Goal: Task Accomplishment & Management: Use online tool/utility

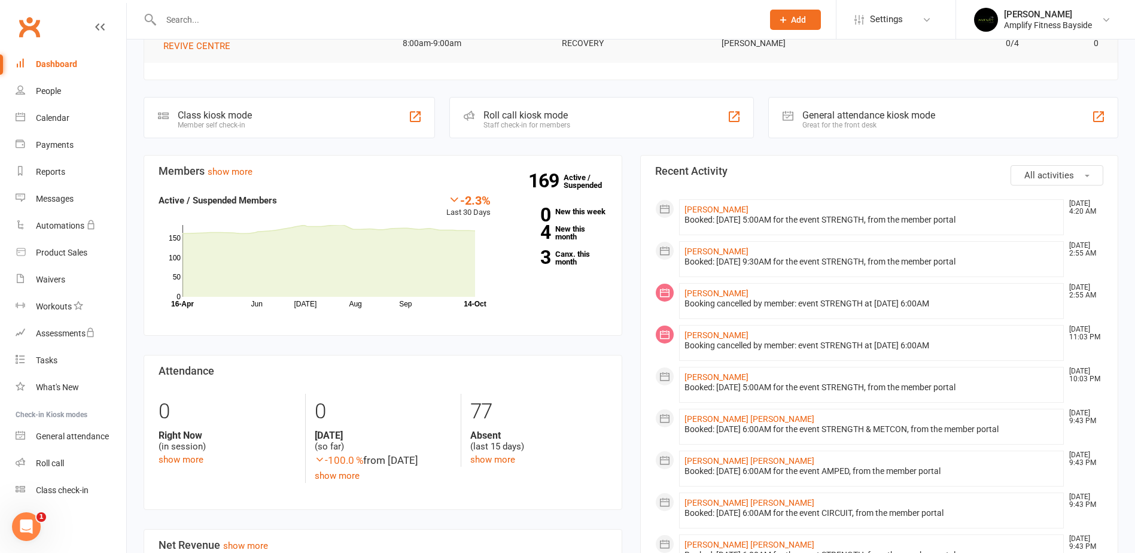
scroll to position [299, 0]
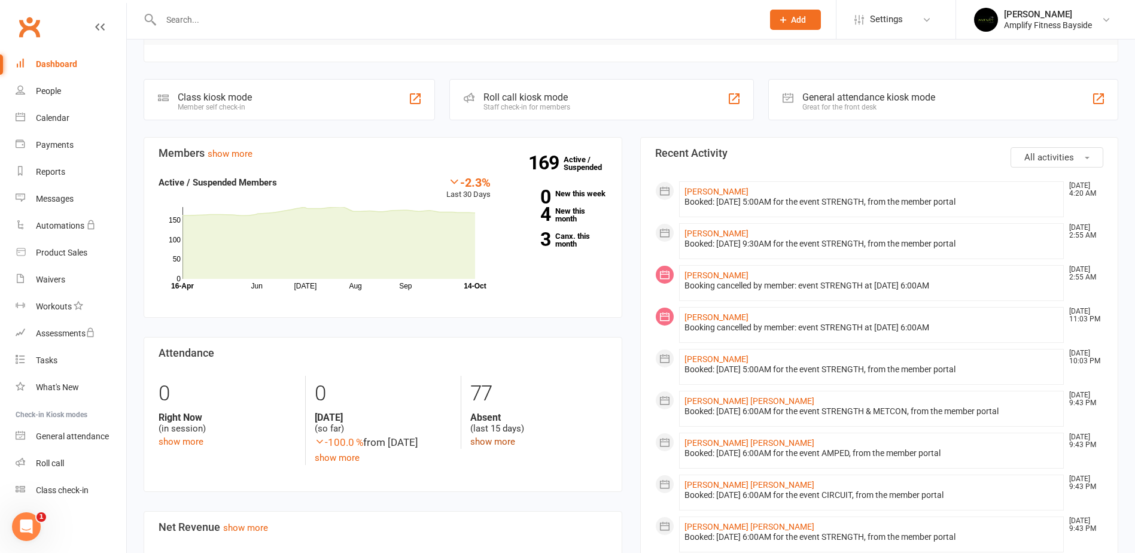
click at [508, 445] on link "show more" at bounding box center [492, 441] width 45 height 11
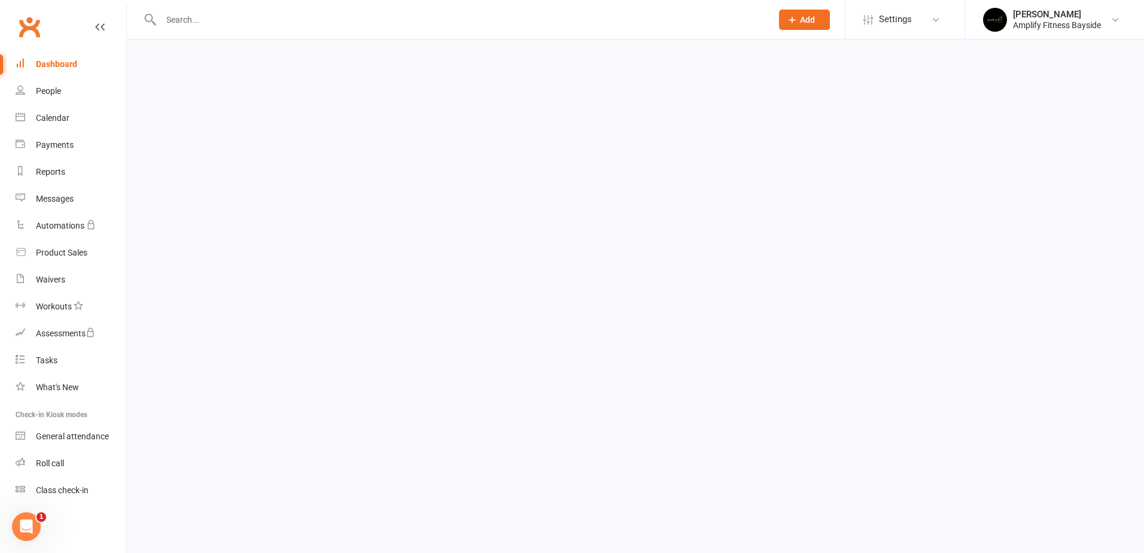
select select "15"
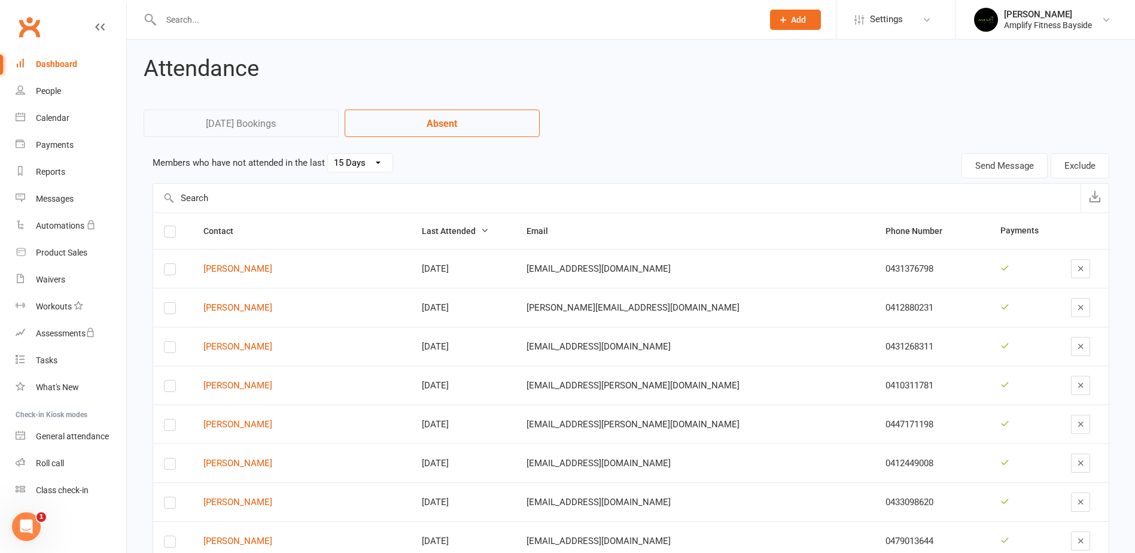
click at [68, 54] on link "Dashboard" at bounding box center [71, 64] width 111 height 27
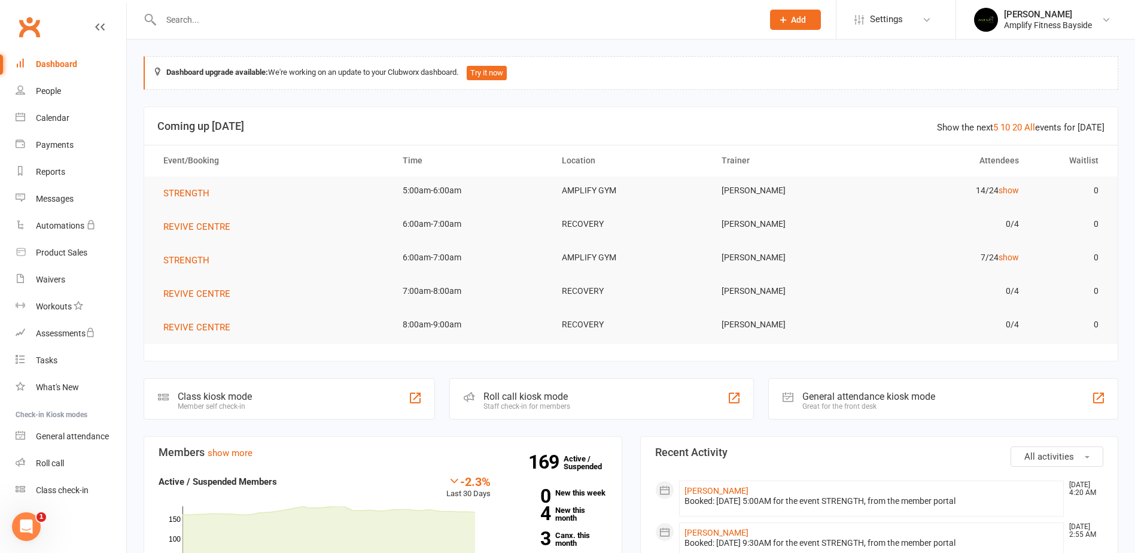
click at [236, 398] on div "Class kiosk mode" at bounding box center [215, 396] width 74 height 11
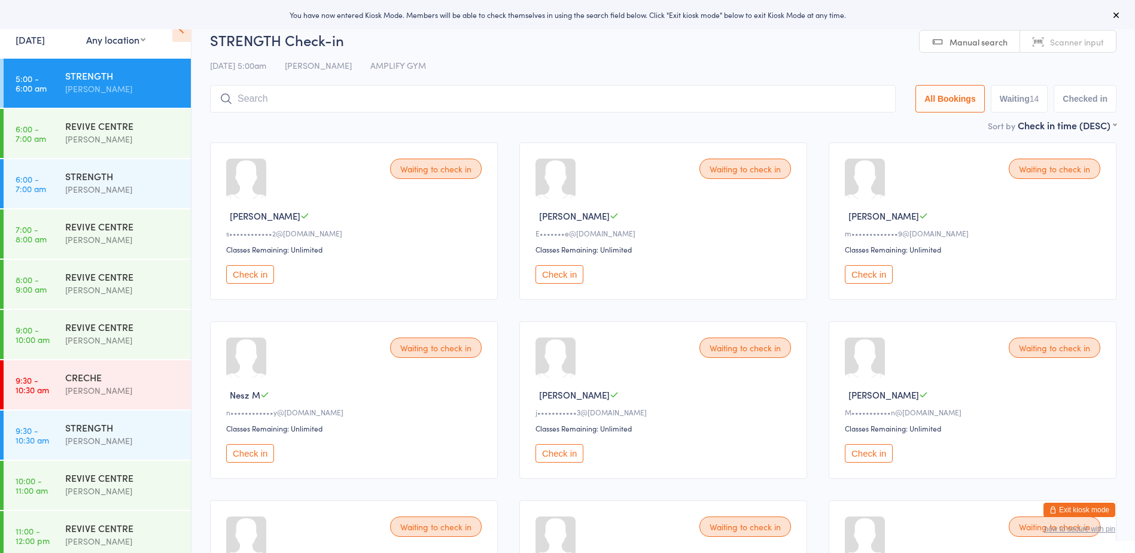
click at [1080, 513] on button "Exit kiosk mode" at bounding box center [1080, 510] width 72 height 14
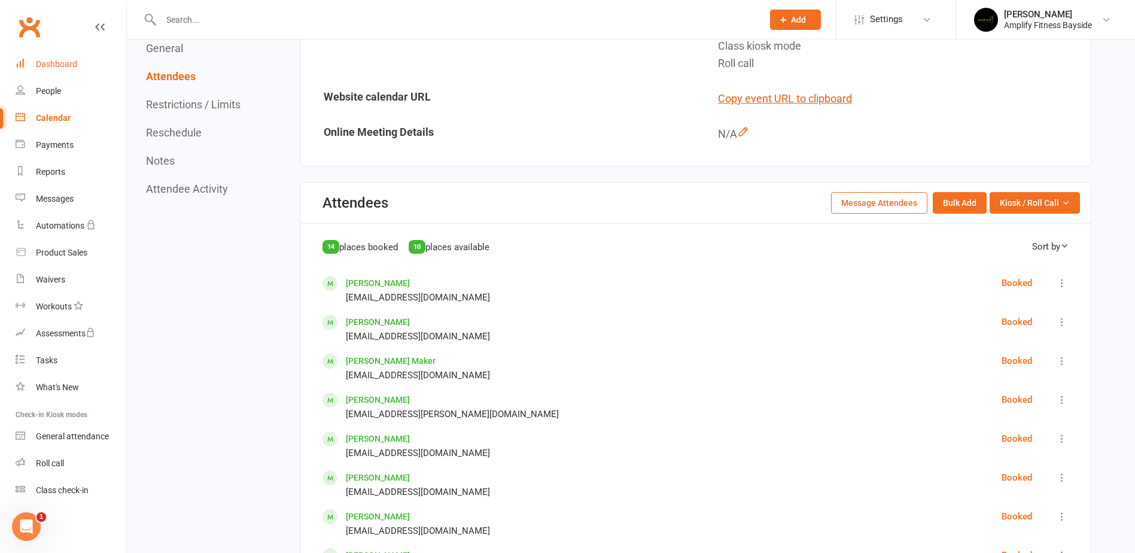
click at [65, 65] on div "Dashboard" at bounding box center [56, 64] width 41 height 10
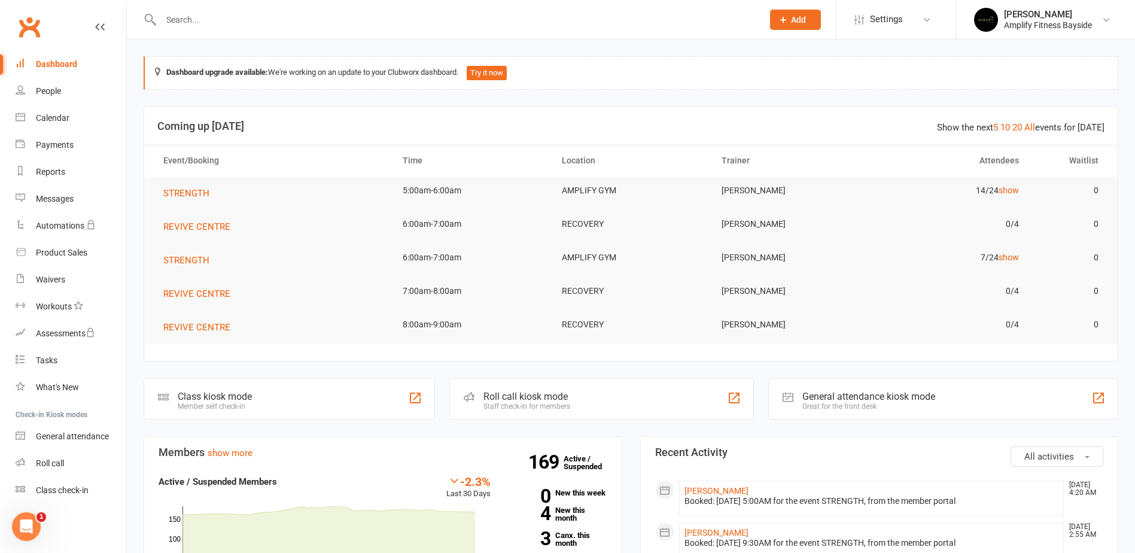
click at [276, 394] on div "Class kiosk mode Member self check-in" at bounding box center [289, 398] width 291 height 41
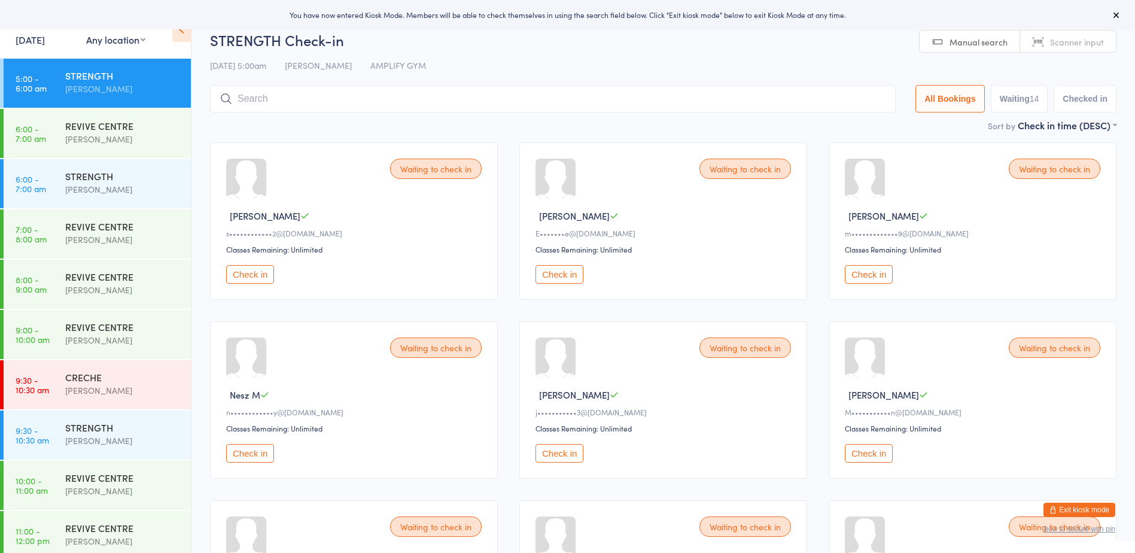
click at [550, 278] on button "Check in" at bounding box center [560, 274] width 48 height 19
click at [250, 448] on button "Check in" at bounding box center [250, 453] width 48 height 19
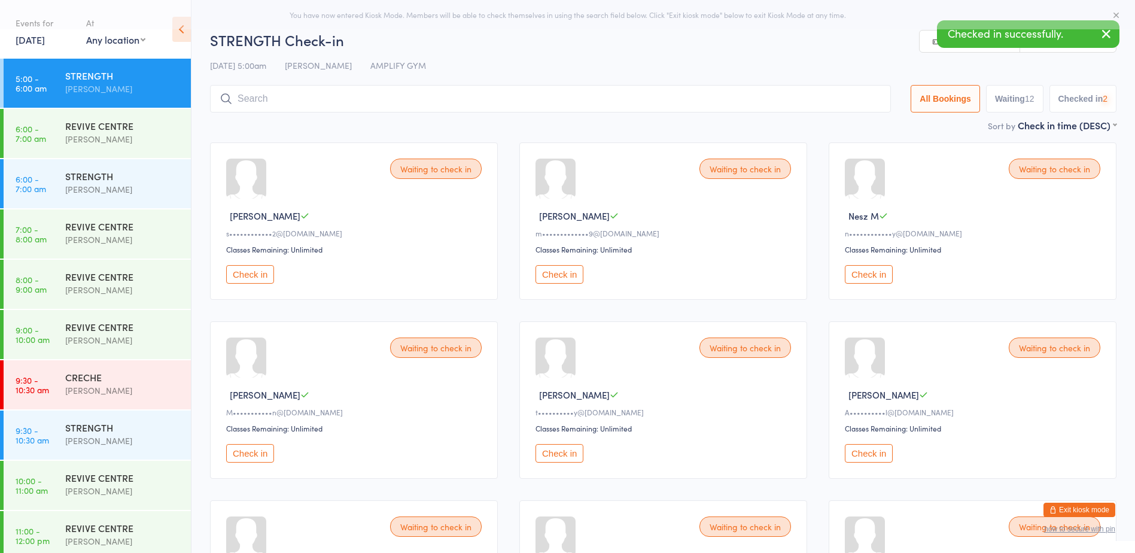
click at [250, 448] on button "Check in" at bounding box center [250, 453] width 48 height 19
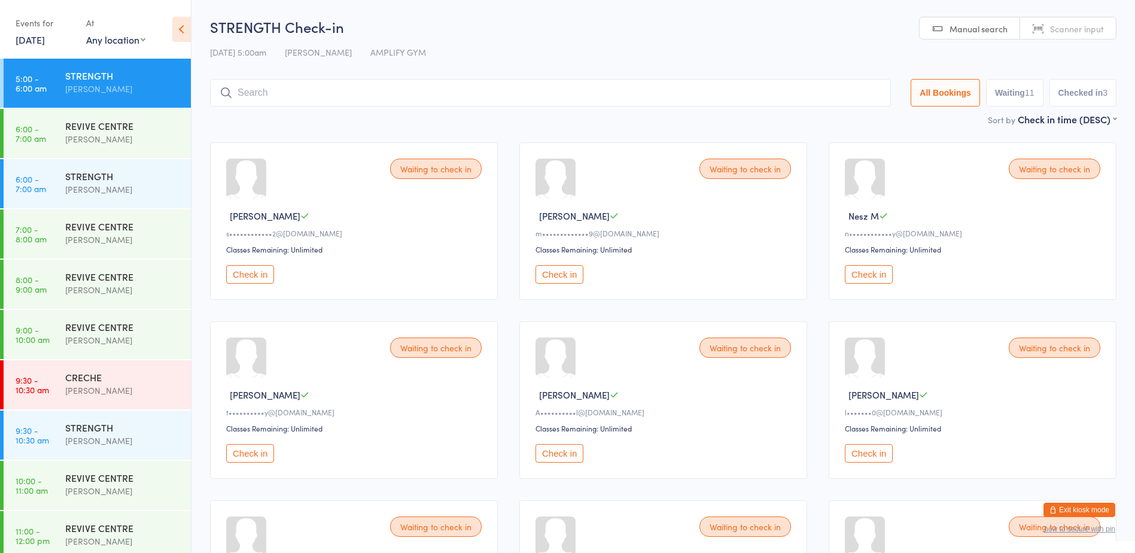
click at [334, 96] on input "search" at bounding box center [550, 93] width 681 height 28
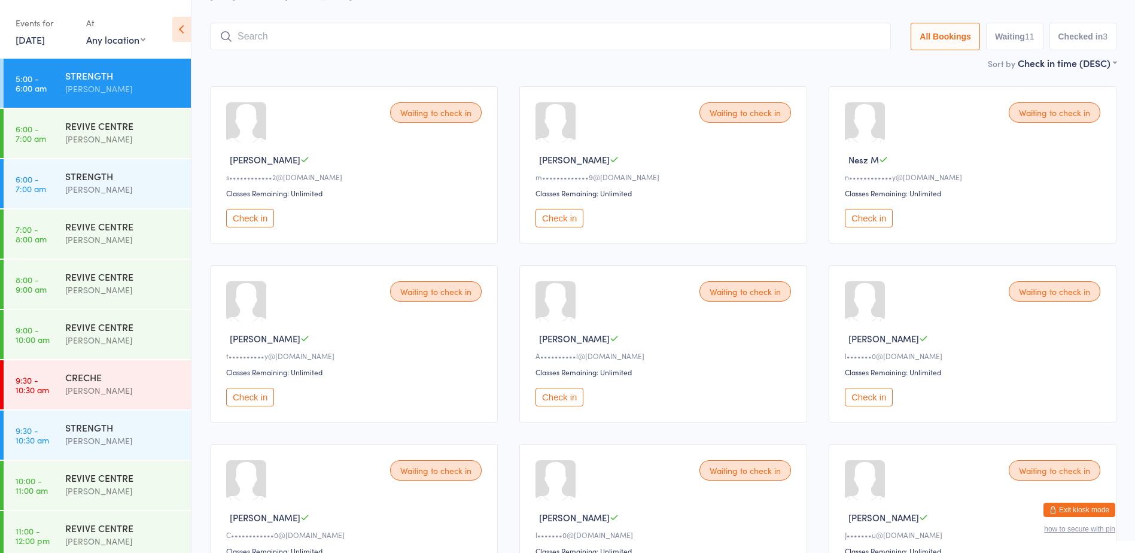
scroll to position [79, 0]
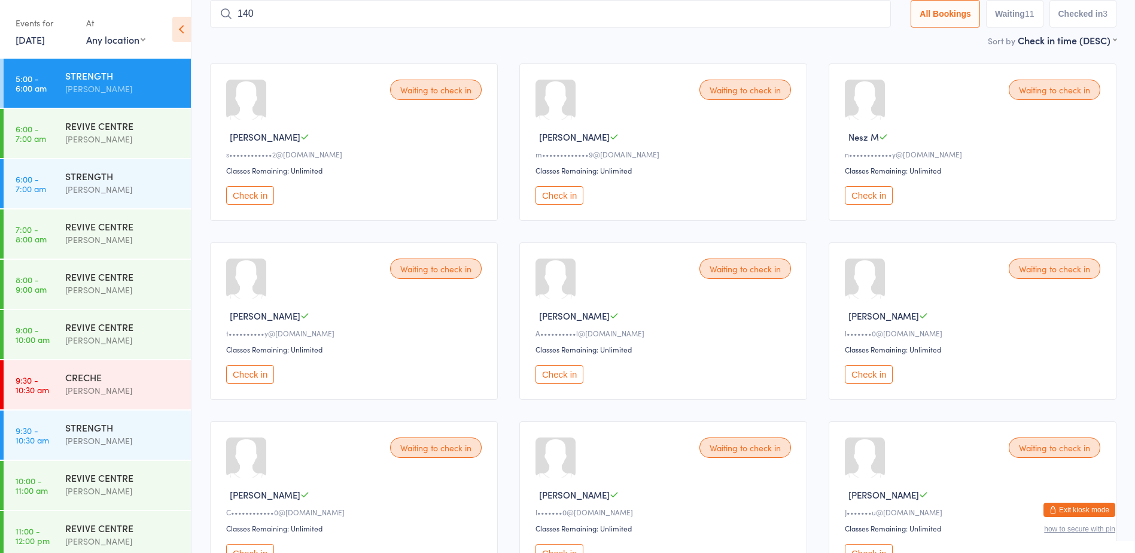
type input "1405"
click at [862, 370] on button "Check in" at bounding box center [869, 374] width 48 height 19
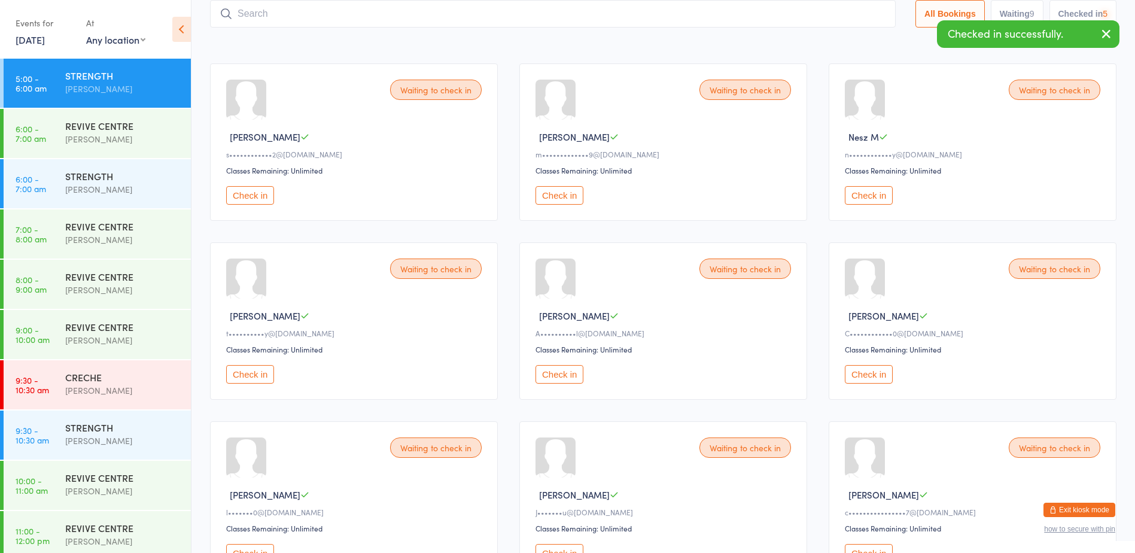
click at [862, 370] on button "Check in" at bounding box center [869, 374] width 48 height 19
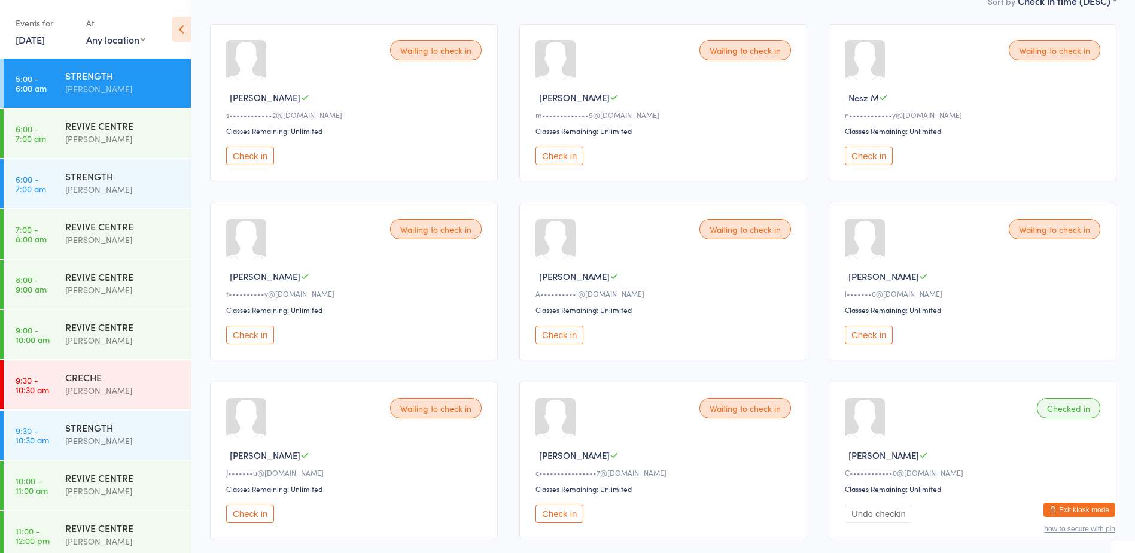
scroll to position [259, 0]
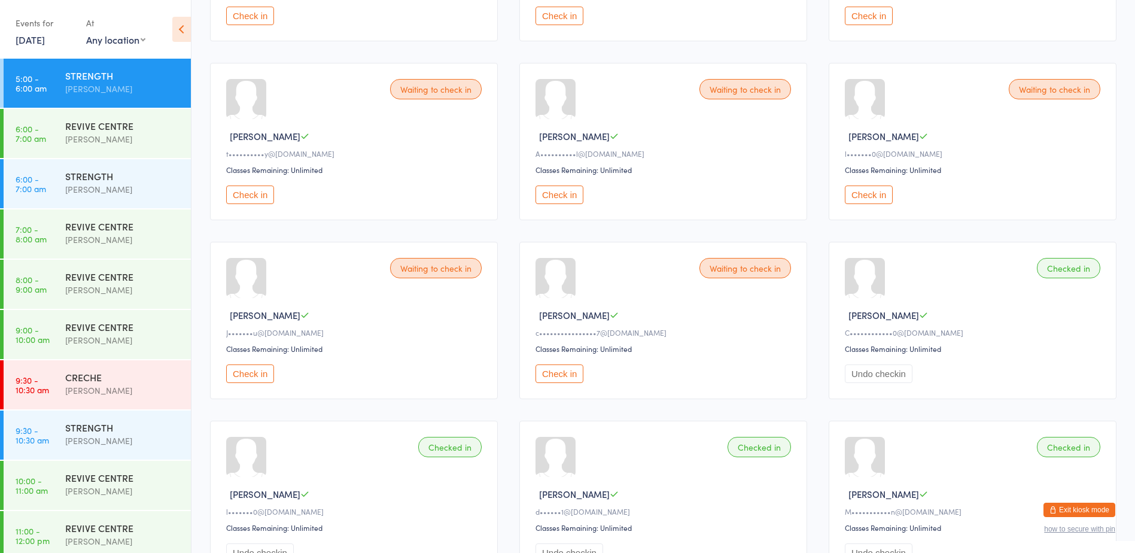
click at [889, 369] on button "Undo checkin" at bounding box center [879, 373] width 68 height 19
click at [237, 373] on button "Check in" at bounding box center [250, 373] width 48 height 19
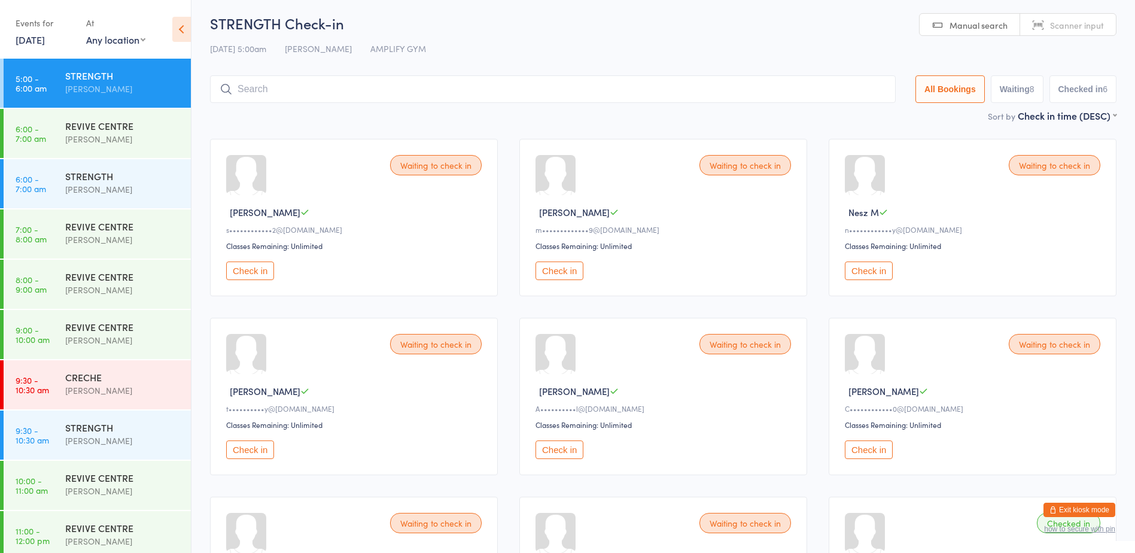
scroll to position [0, 0]
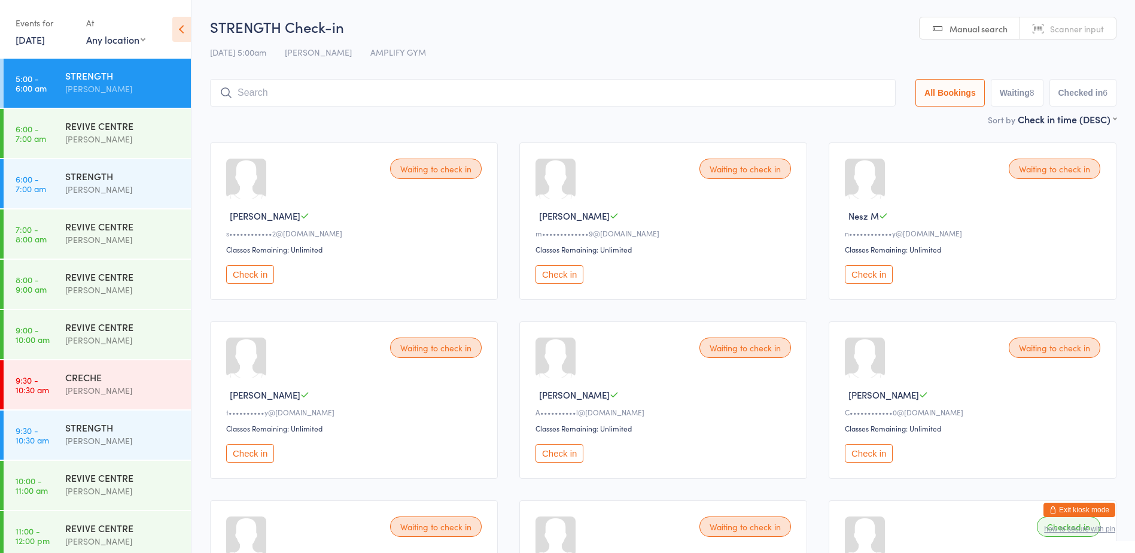
click at [861, 449] on button "Check in" at bounding box center [869, 453] width 48 height 19
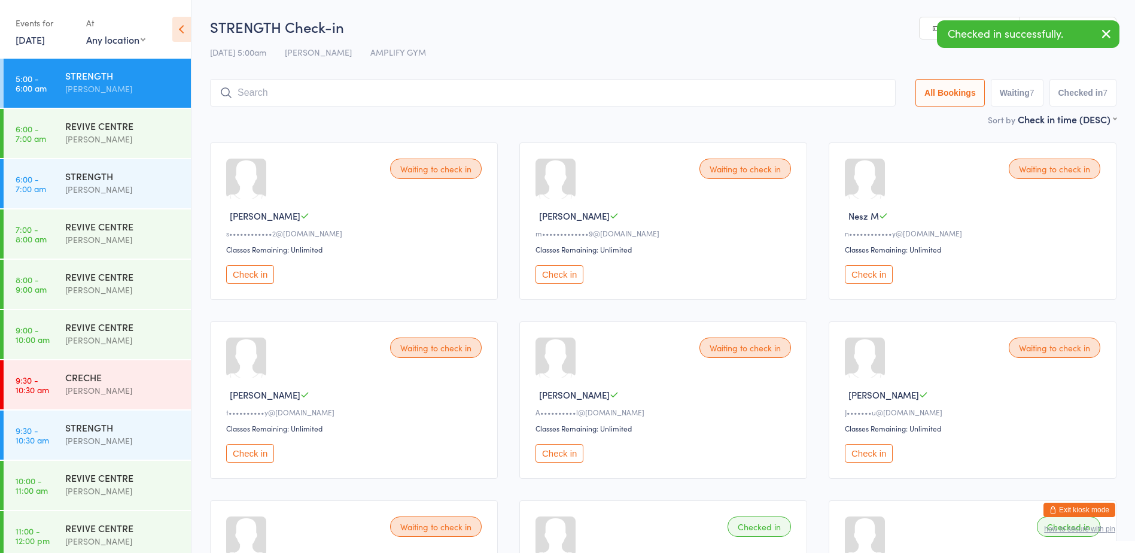
click at [272, 88] on input "search" at bounding box center [553, 93] width 686 height 28
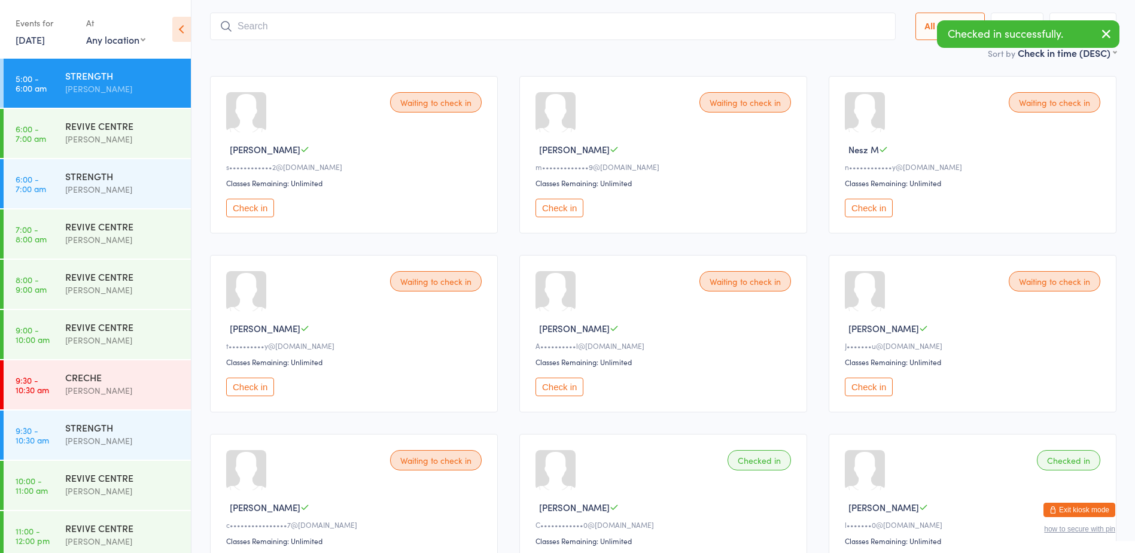
scroll to position [79, 0]
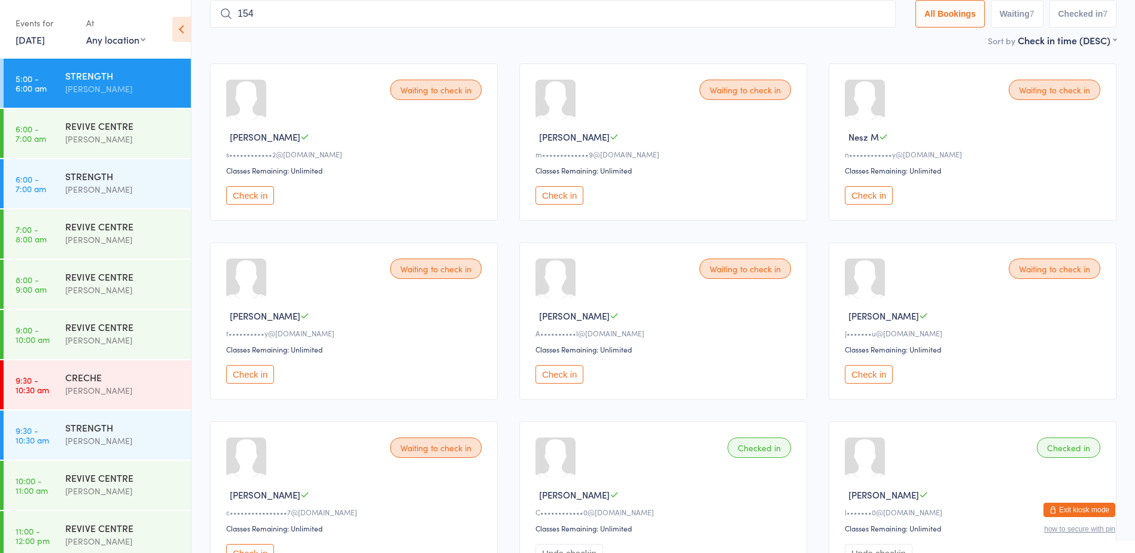
type input "1543"
type input "1419"
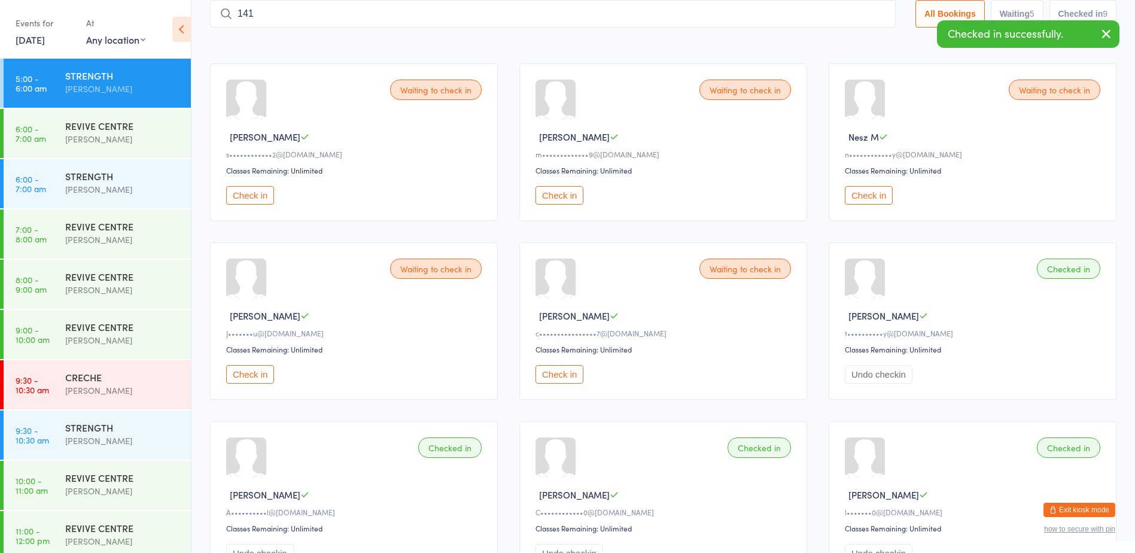
type input "1416"
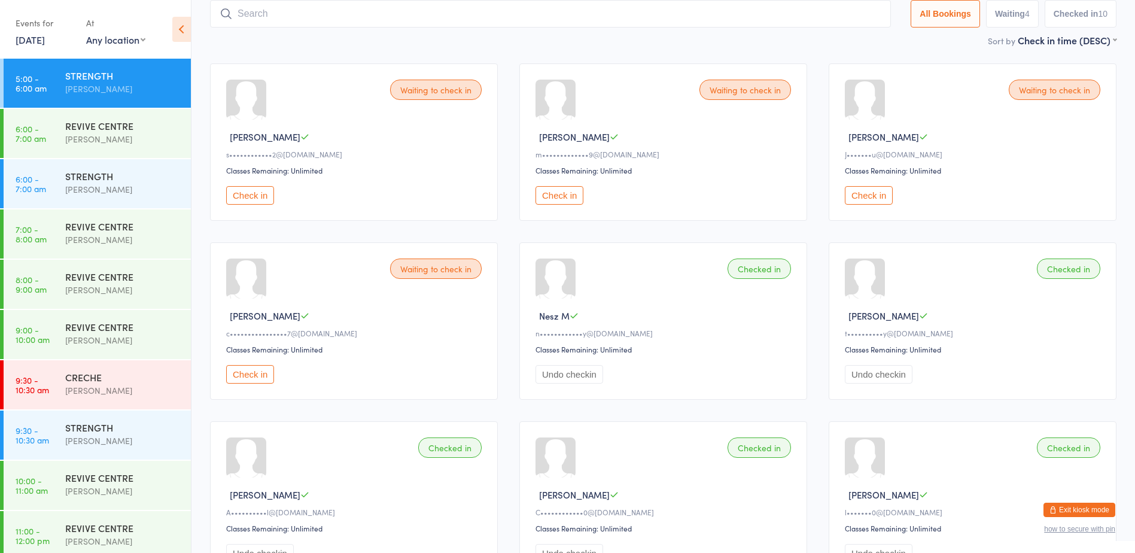
click at [251, 375] on button "Check in" at bounding box center [250, 374] width 48 height 19
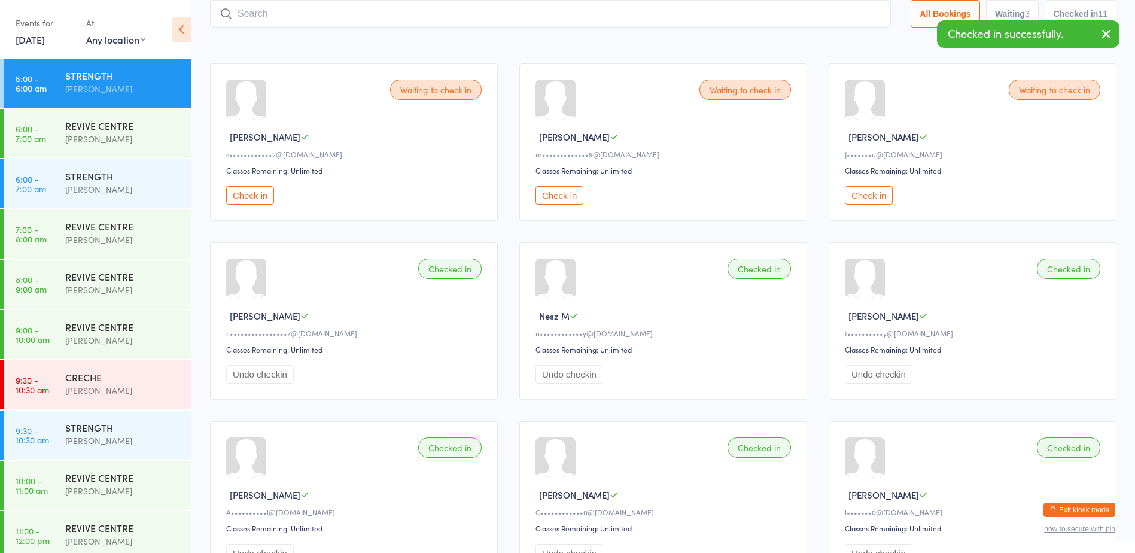
click at [265, 13] on input "search" at bounding box center [550, 14] width 681 height 28
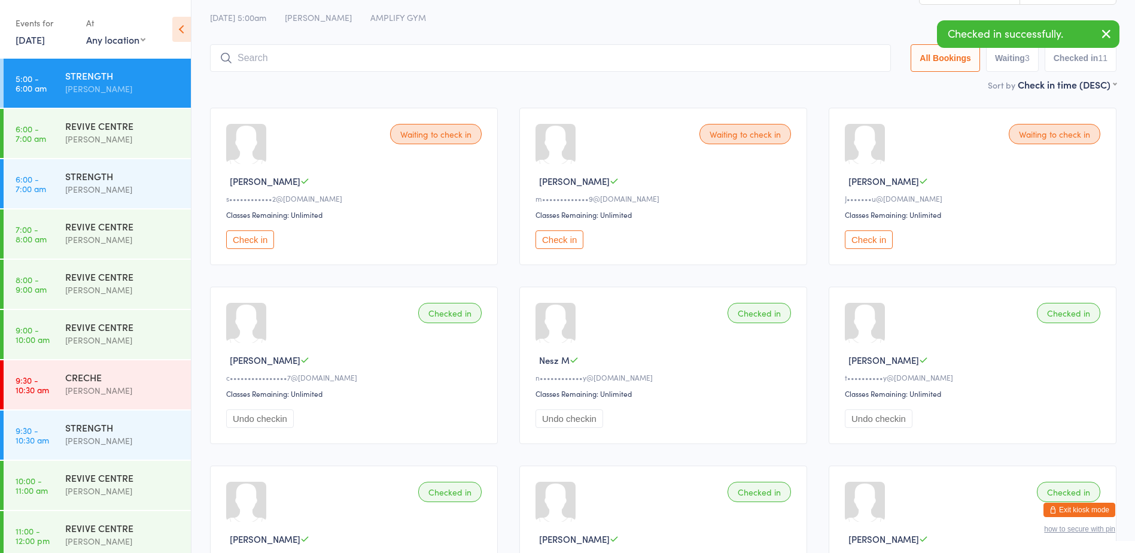
scroll to position [0, 0]
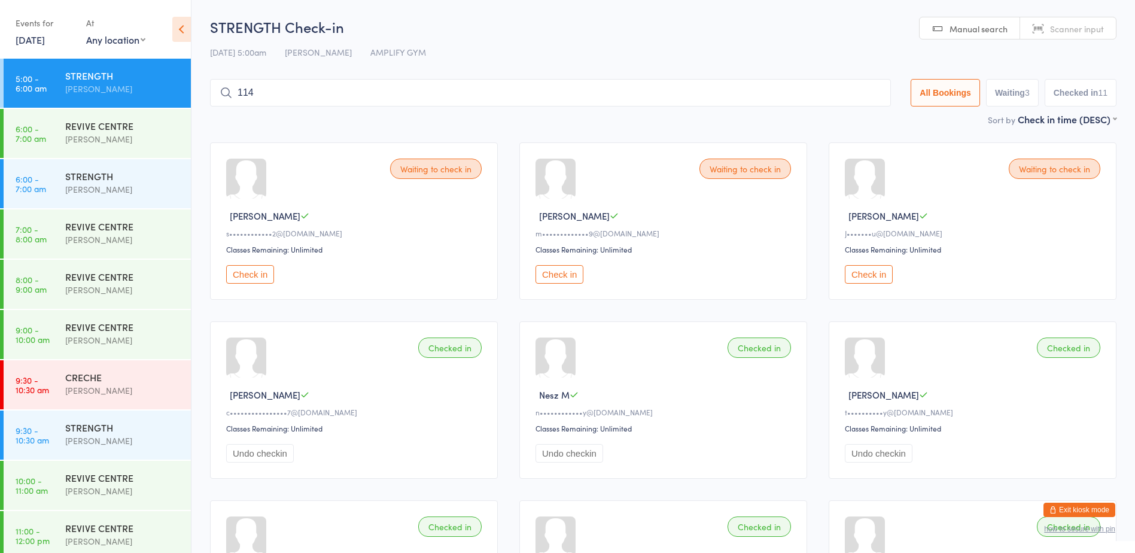
type input "1147"
type input "1501"
type input "1515"
